Goal: Task Accomplishment & Management: Manage account settings

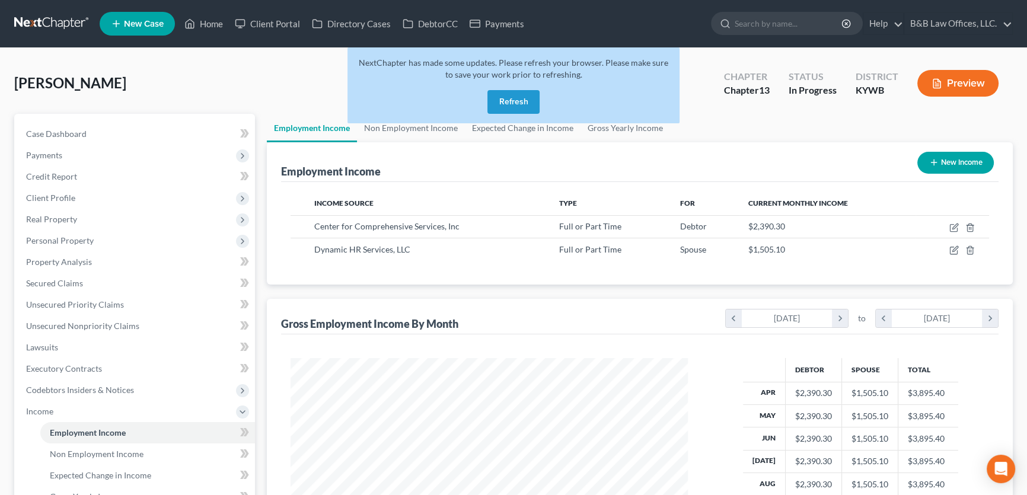
scroll to position [212, 421]
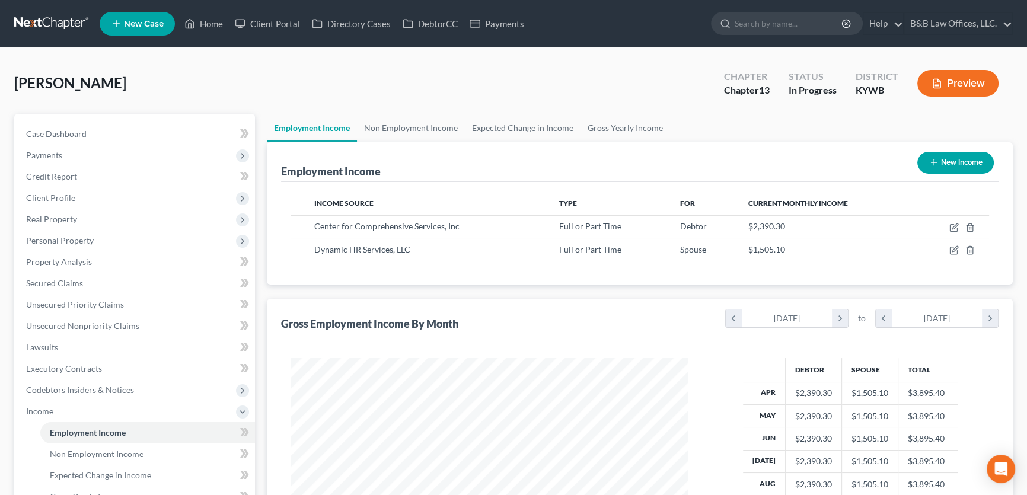
scroll to position [212, 421]
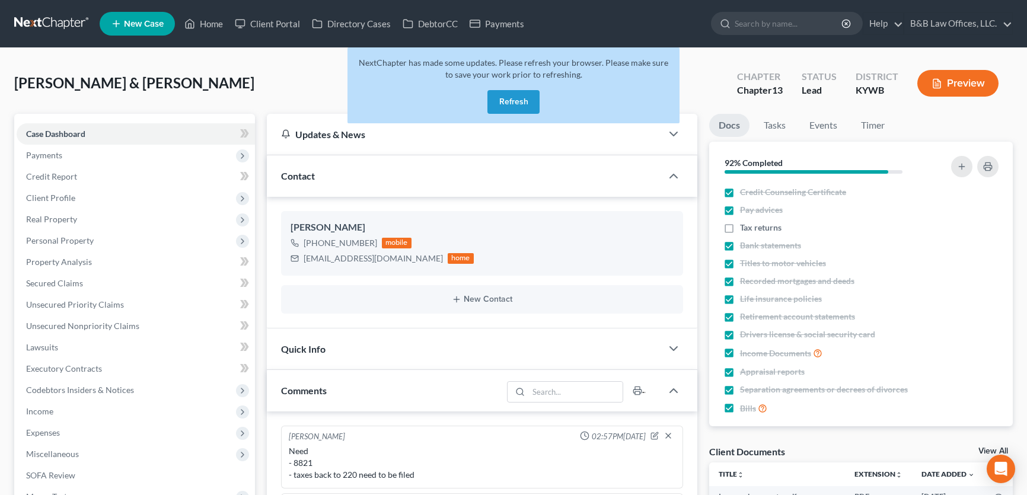
select select "0"
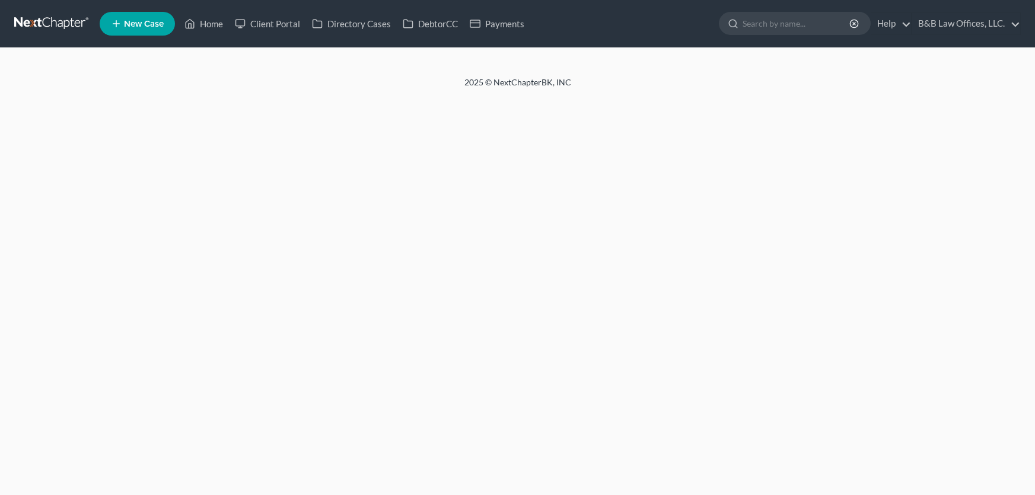
select select "0"
select select "12"
select select "1"
select select "0"
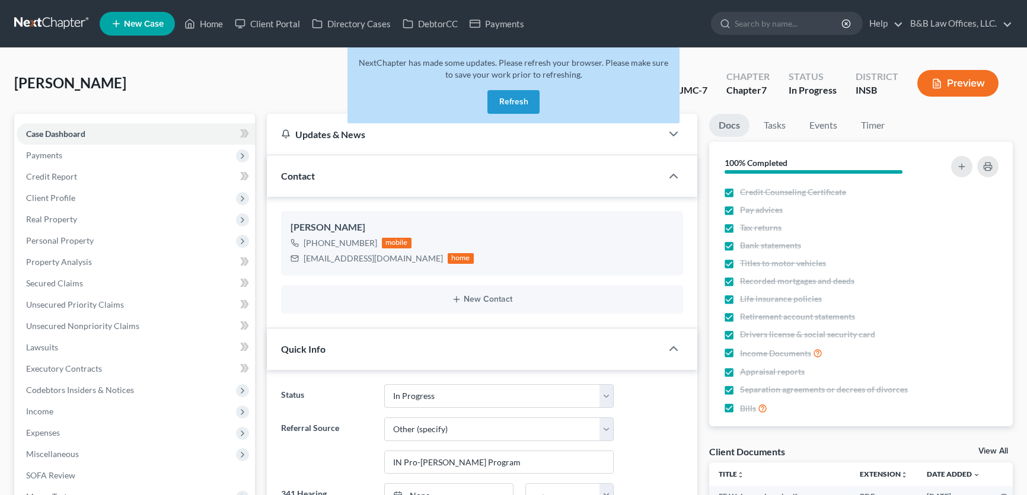
select select "9"
select select "6"
select select "0"
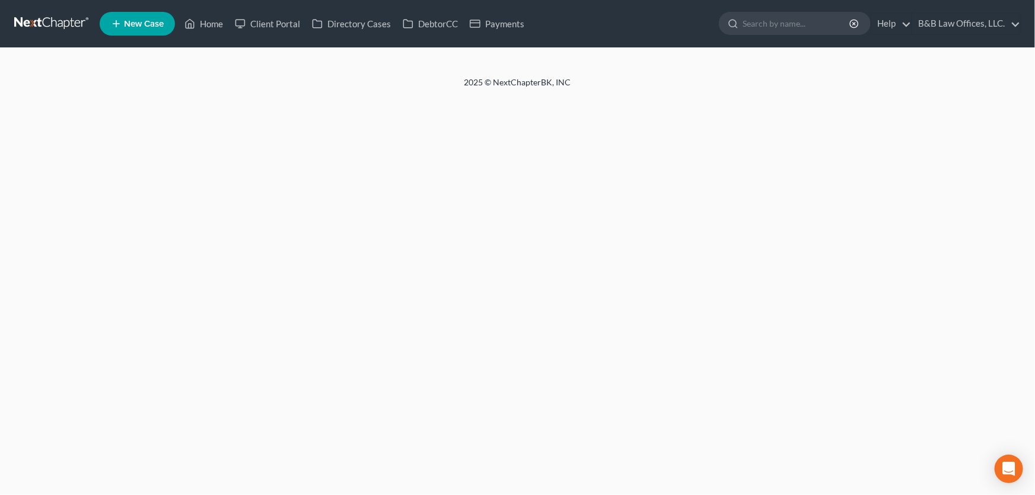
select select "6"
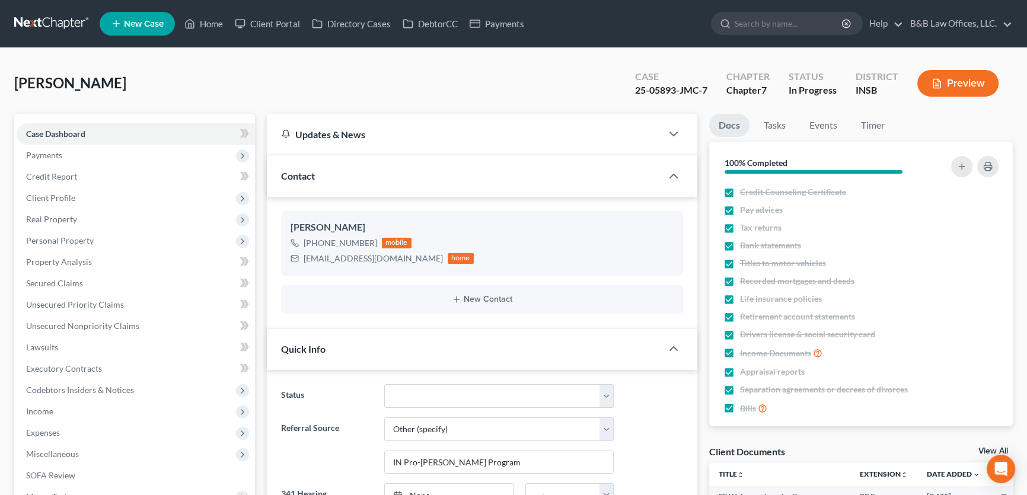
scroll to position [6692, 0]
